Goal: Task Accomplishment & Management: Manage account settings

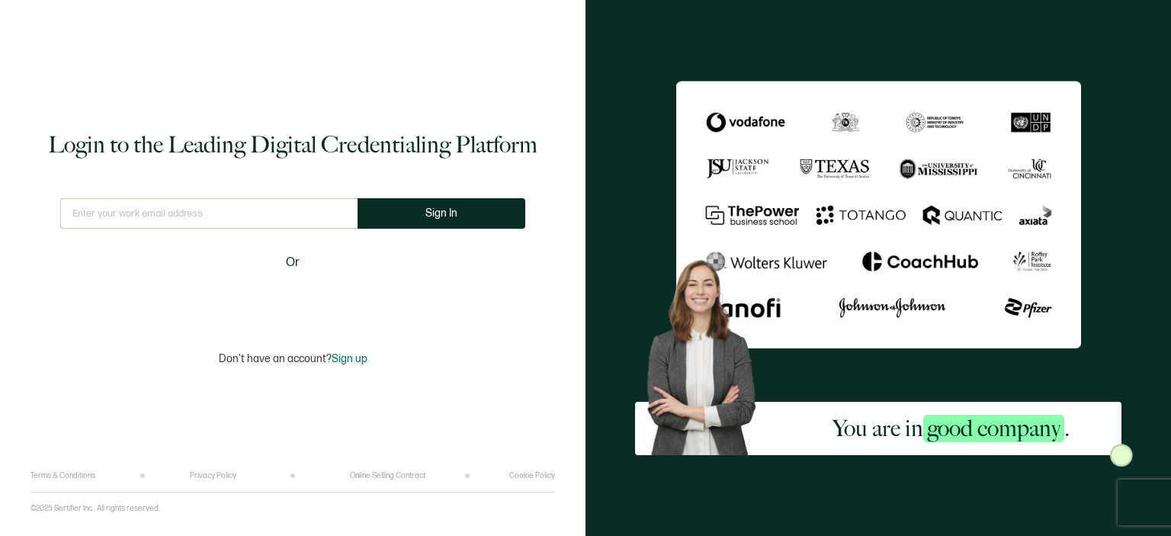
click at [181, 213] on input "text" at bounding box center [208, 213] width 297 height 30
type input "[EMAIL_ADDRESS][DOMAIN_NAME]"
click at [201, 212] on input "text" at bounding box center [208, 213] width 297 height 30
type input "[EMAIL_ADDRESS][DOMAIN_NAME]"
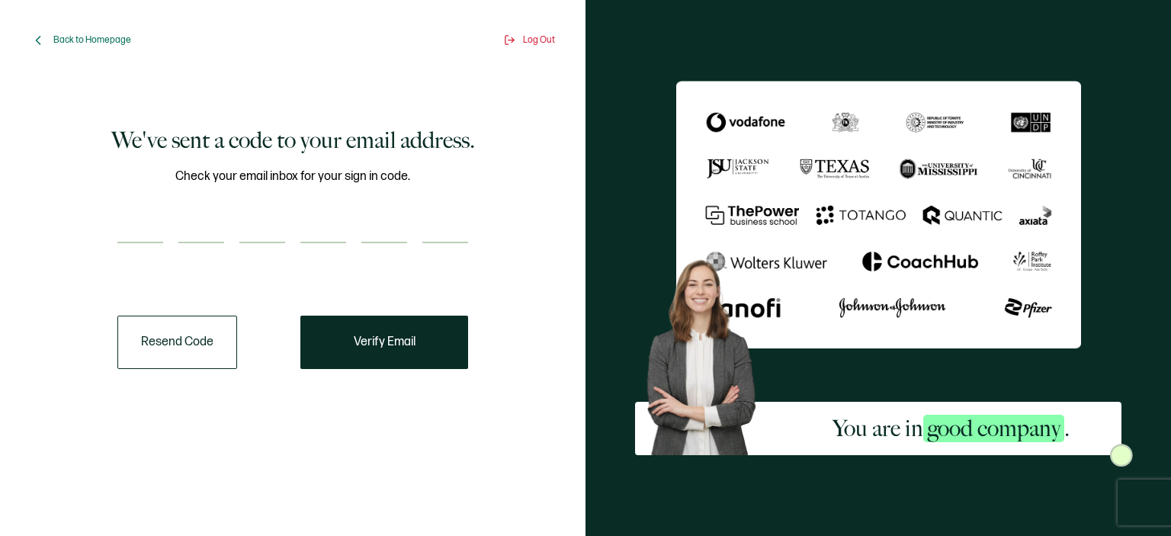
click at [147, 214] on input "number" at bounding box center [140, 228] width 46 height 30
paste input "3"
type input "3"
type input "4"
type input "8"
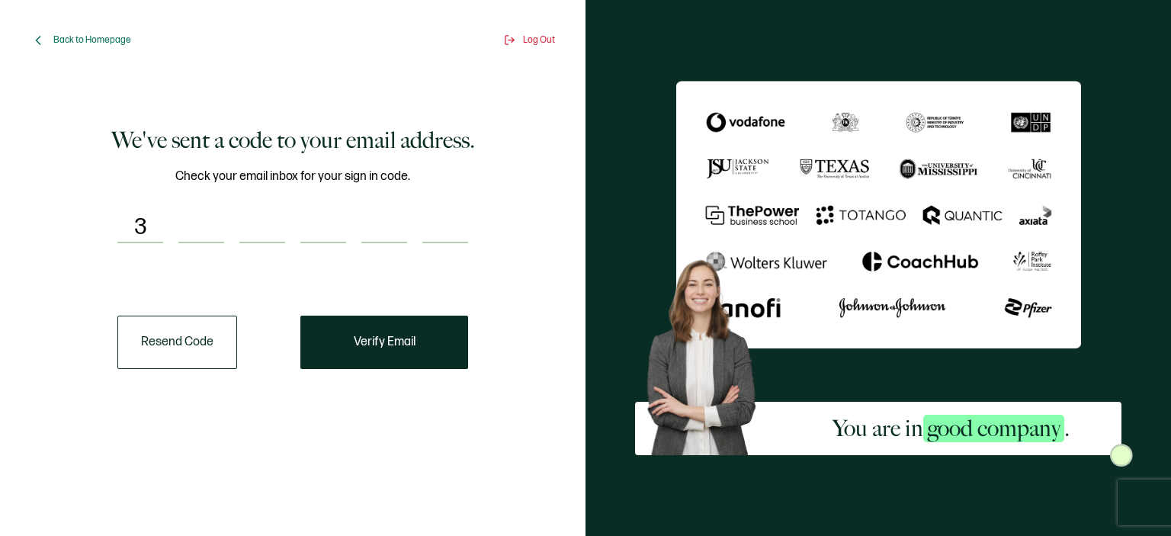
type input "5"
type input "2"
type input "3"
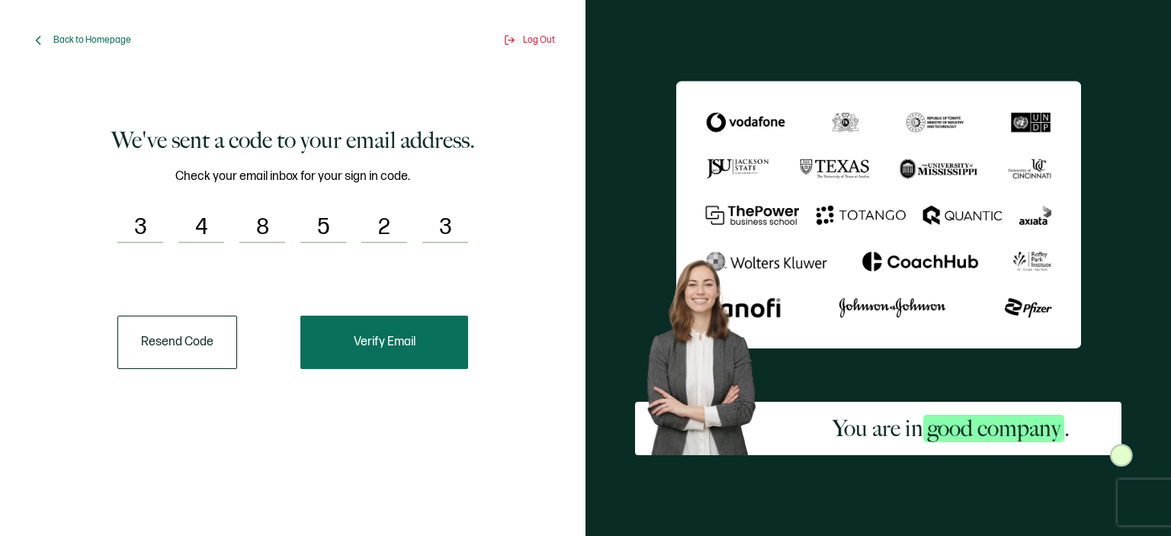
click at [366, 348] on span "Verify Email" at bounding box center [385, 342] width 62 height 12
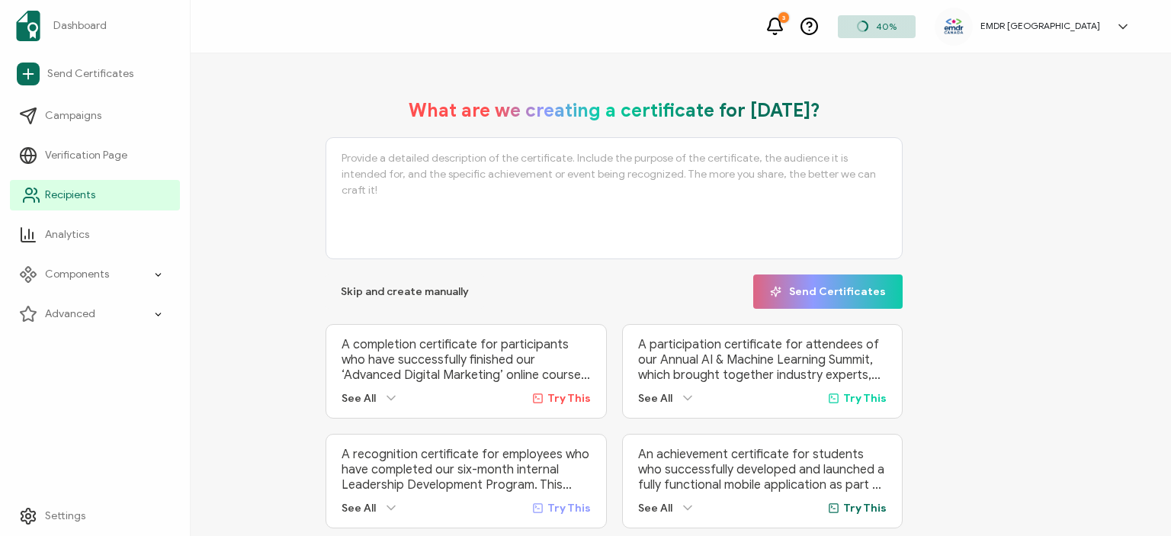
click at [98, 207] on link "Recipients" at bounding box center [95, 195] width 170 height 30
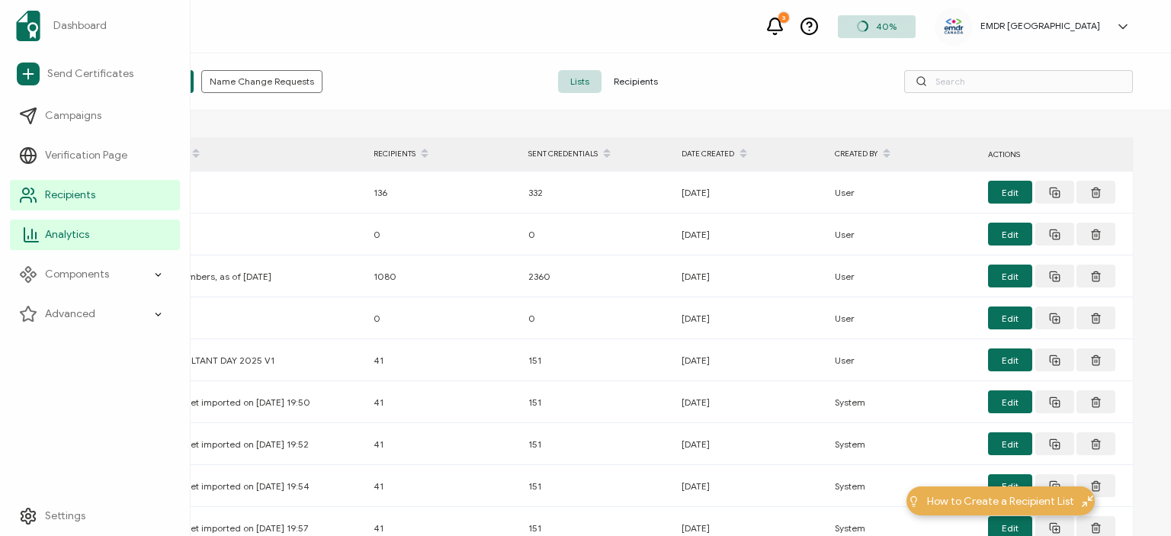
click at [85, 243] on link "Analytics" at bounding box center [95, 235] width 170 height 30
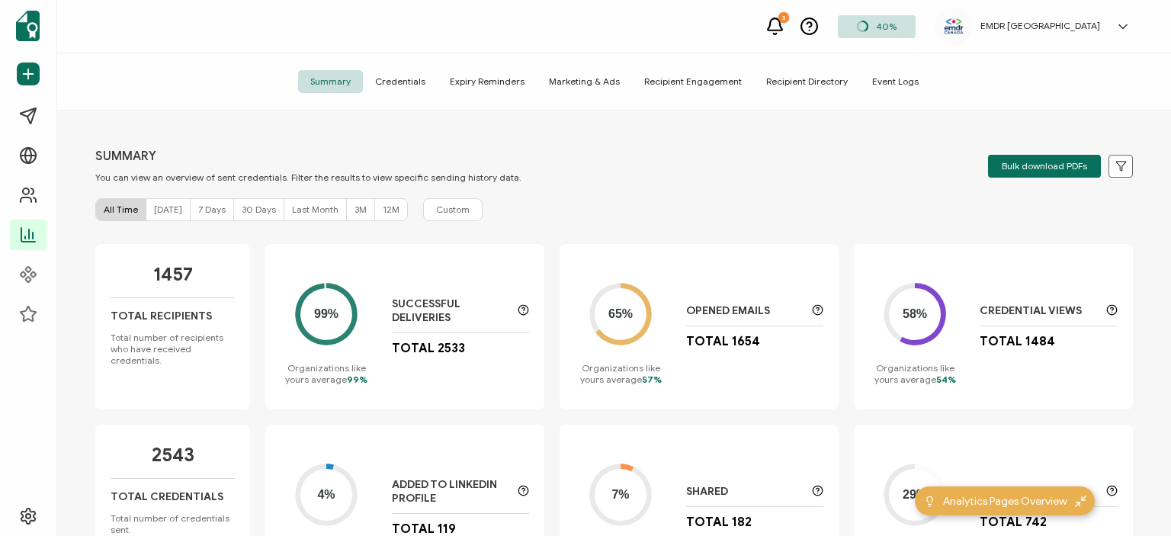
click at [414, 78] on span "Credentials" at bounding box center [400, 81] width 75 height 23
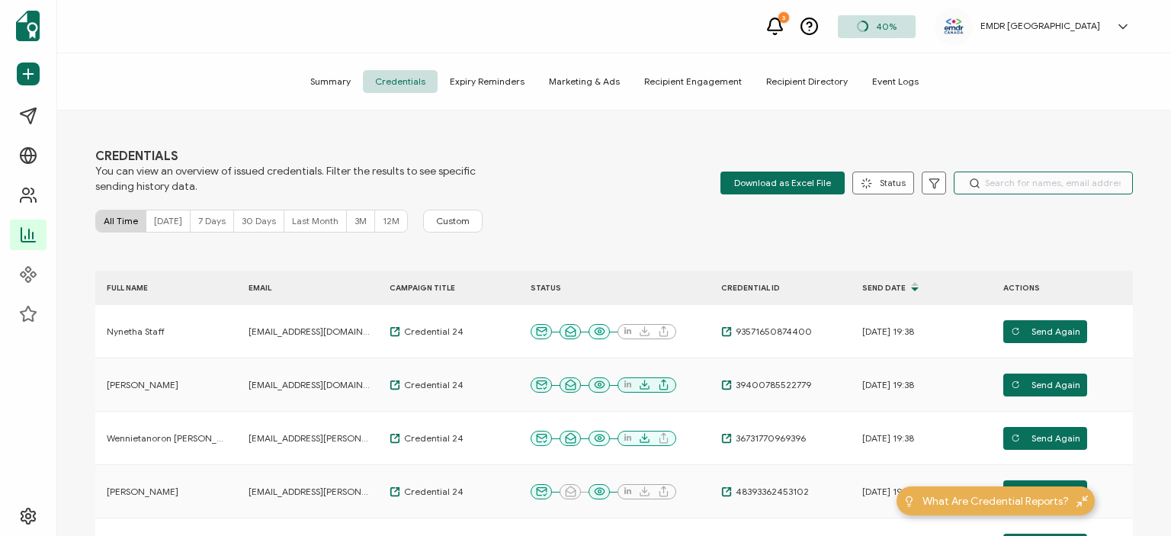
click at [1013, 181] on input "text" at bounding box center [1043, 183] width 179 height 23
type input "l"
type input "[PERSON_NAME]"
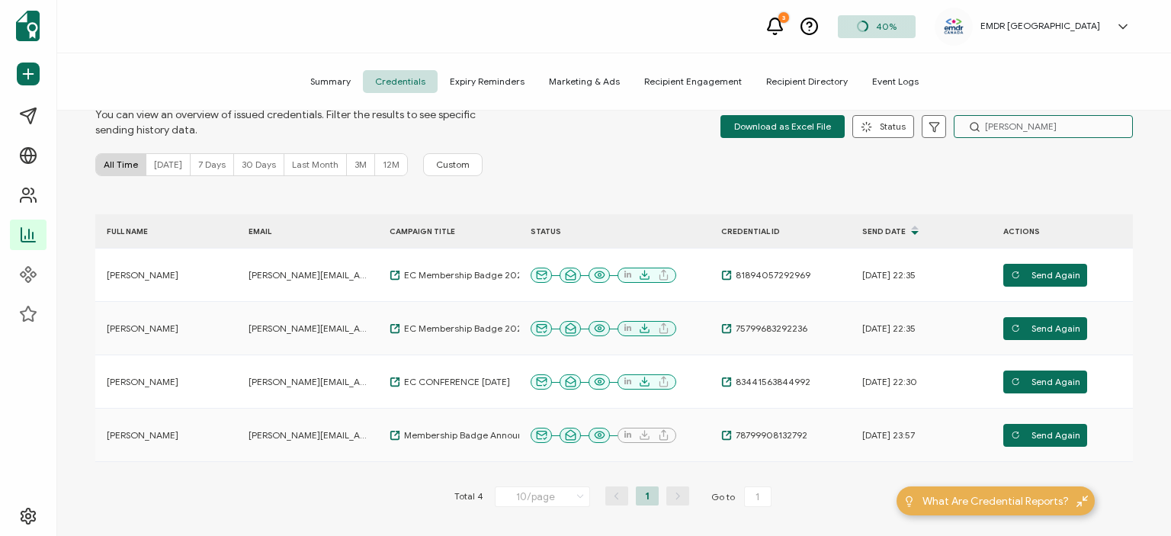
scroll to position [57, 0]
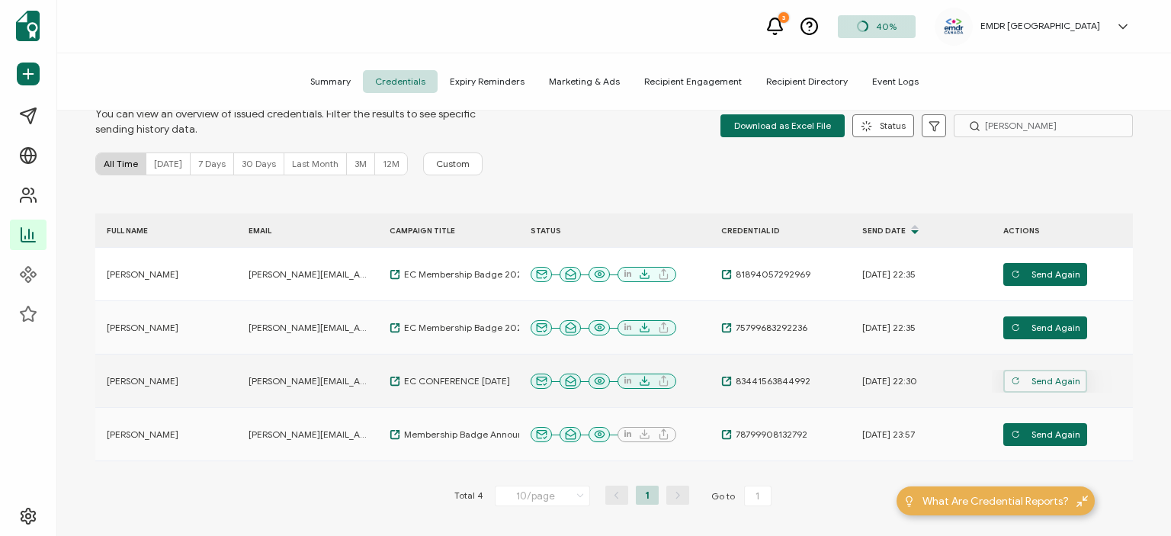
click at [1057, 384] on span "Send Again" at bounding box center [1045, 381] width 69 height 23
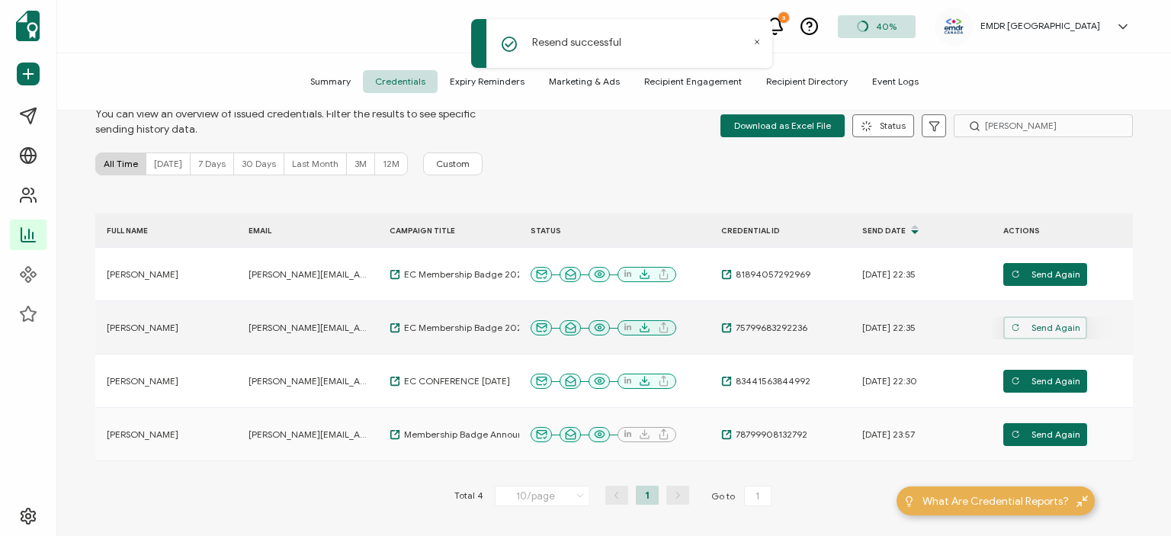
click at [1038, 332] on span "Send Again" at bounding box center [1045, 327] width 69 height 23
